Goal: Check status: Check status

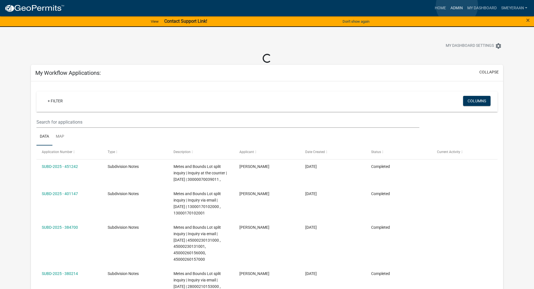
click at [457, 6] on link "Admin" at bounding box center [456, 8] width 17 height 11
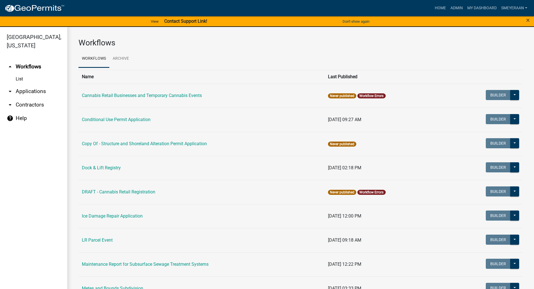
click at [18, 91] on link "arrow_drop_down Applications" at bounding box center [33, 91] width 67 height 13
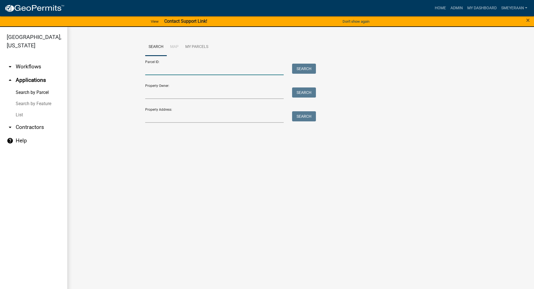
click at [156, 73] on input "Parcel ID:" at bounding box center [214, 69] width 139 height 11
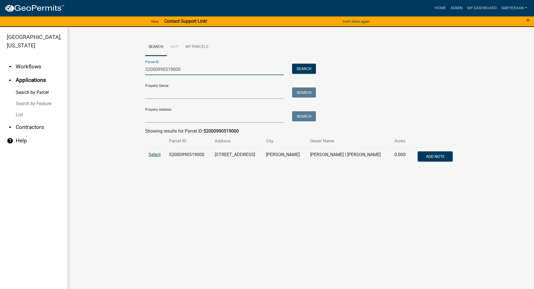
type input "52000990519000"
click at [152, 155] on span "Select" at bounding box center [155, 154] width 12 height 5
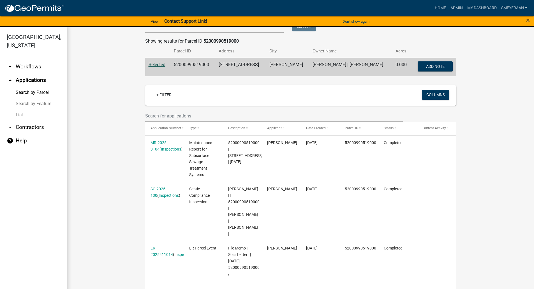
click at [108, 163] on wm-workflow-application-search-view "Search Map My Parcels Parcel ID: 52000990519000 Search Property Owner: Search P…" at bounding box center [301, 122] width 444 height 349
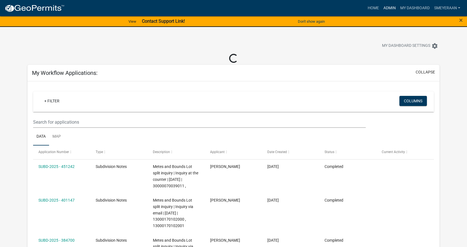
click at [389, 9] on link "Admin" at bounding box center [389, 8] width 17 height 11
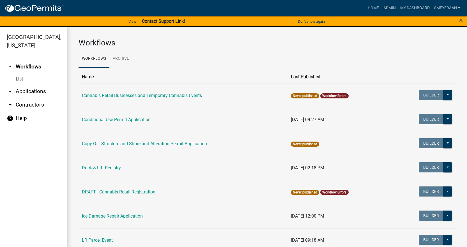
click at [14, 91] on link "arrow_drop_down Applications" at bounding box center [33, 91] width 67 height 13
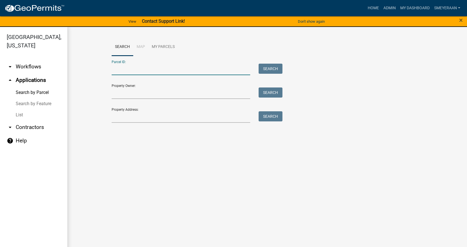
click at [121, 69] on input "Parcel ID:" at bounding box center [181, 69] width 139 height 11
